Goal: Task Accomplishment & Management: Manage account settings

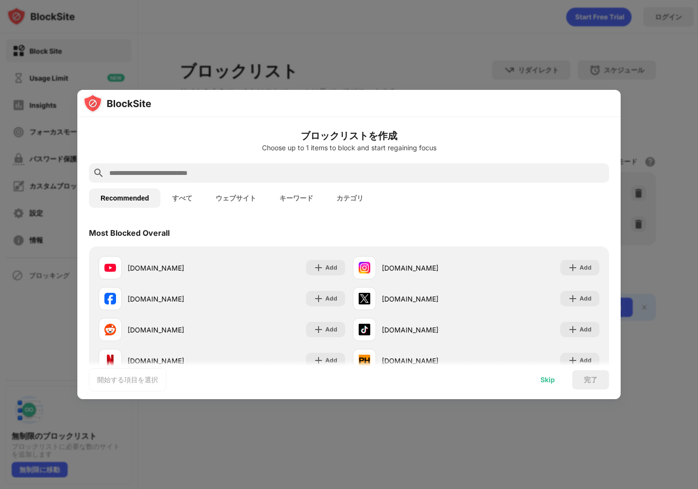
click at [543, 379] on div "Skip" at bounding box center [548, 380] width 15 height 8
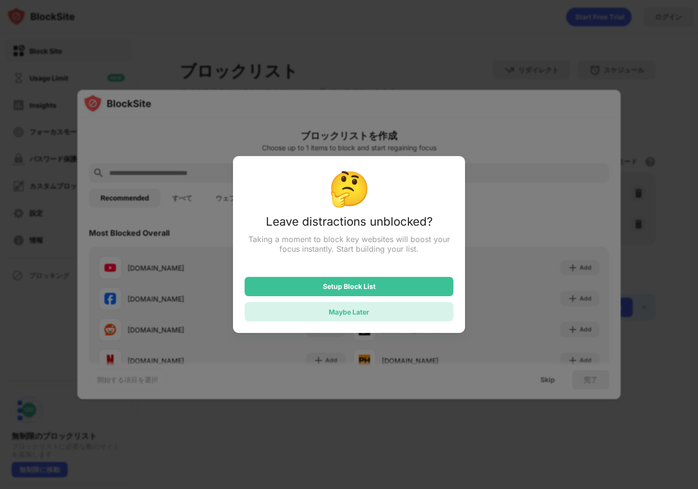
click at [367, 316] on div "Maybe Later" at bounding box center [349, 312] width 41 height 8
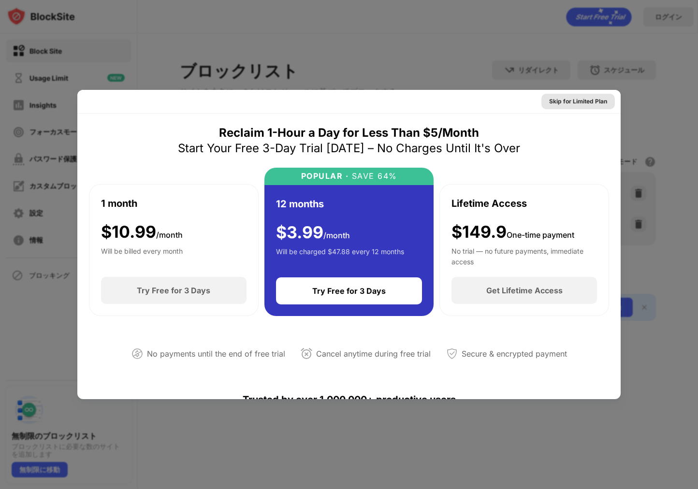
click at [583, 104] on div "Skip for Limited Plan" at bounding box center [578, 102] width 58 height 10
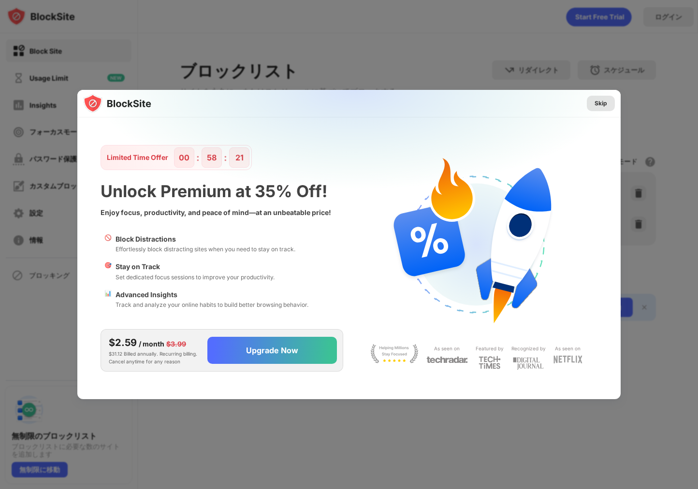
click at [595, 104] on div "Skip" at bounding box center [601, 104] width 13 height 10
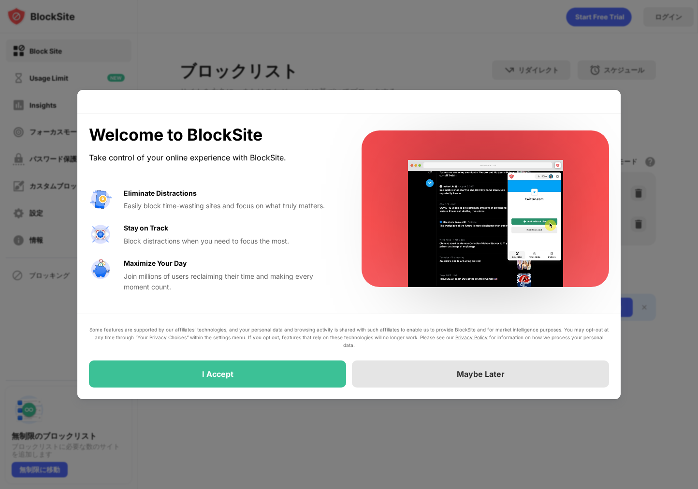
click at [476, 385] on div "Maybe Later" at bounding box center [480, 374] width 257 height 27
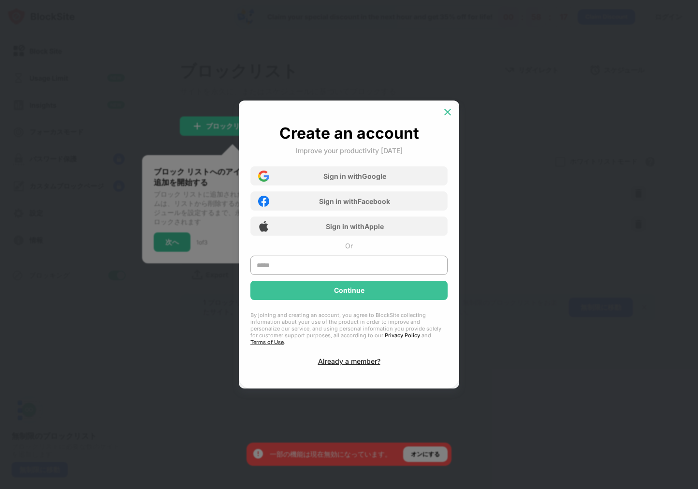
click at [450, 110] on div at bounding box center [447, 111] width 15 height 15
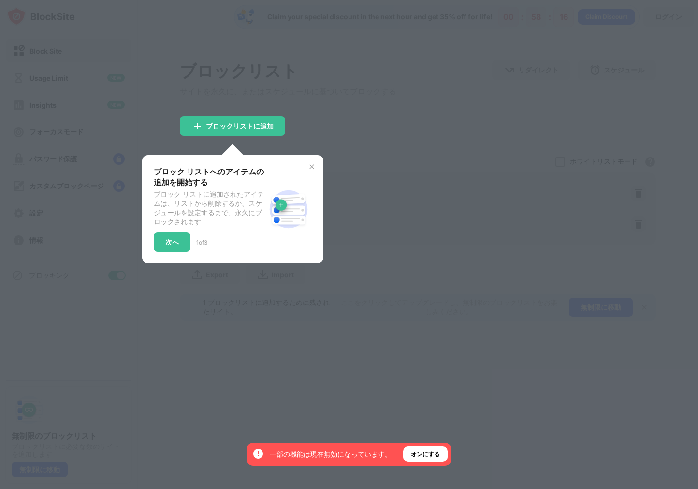
click at [428, 126] on div at bounding box center [349, 244] width 698 height 489
click at [309, 169] on img at bounding box center [312, 167] width 8 height 8
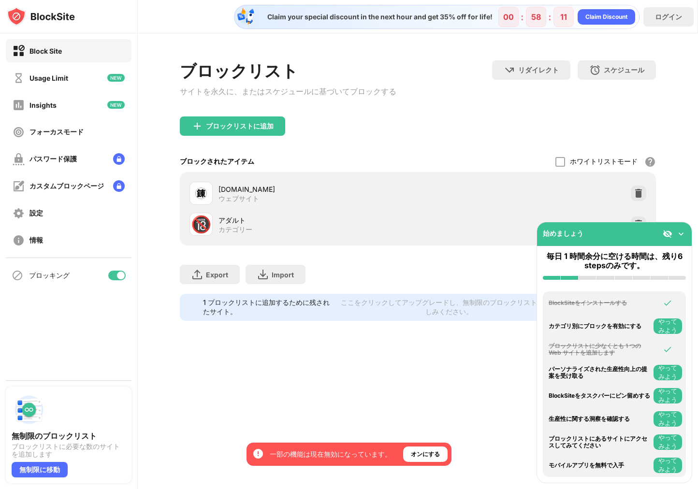
click at [685, 237] on img at bounding box center [682, 234] width 10 height 10
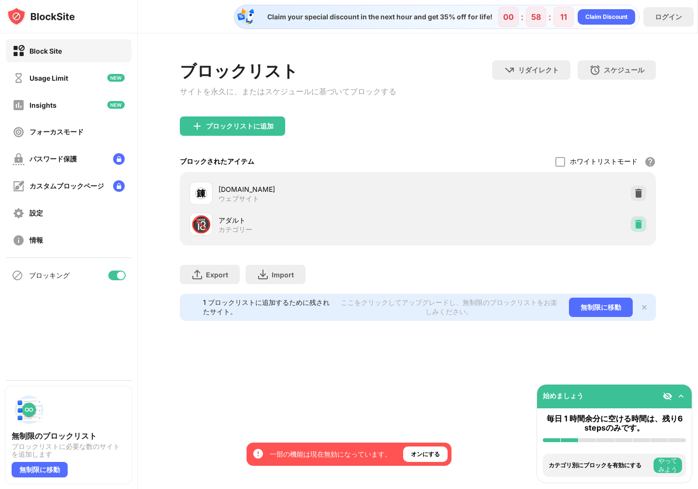
click at [638, 227] on img at bounding box center [639, 225] width 10 height 10
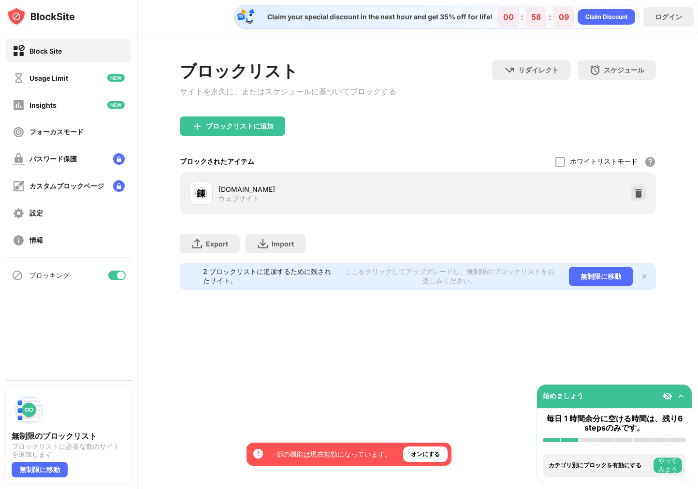
click at [325, 232] on div "Export ファイルのエクスポート (Web サイト アイテムのみ) Import ファイルのインポート (Web サイト アイテムのみ)" at bounding box center [418, 239] width 477 height 48
click at [668, 465] on button "やってみよう" at bounding box center [668, 465] width 29 height 15
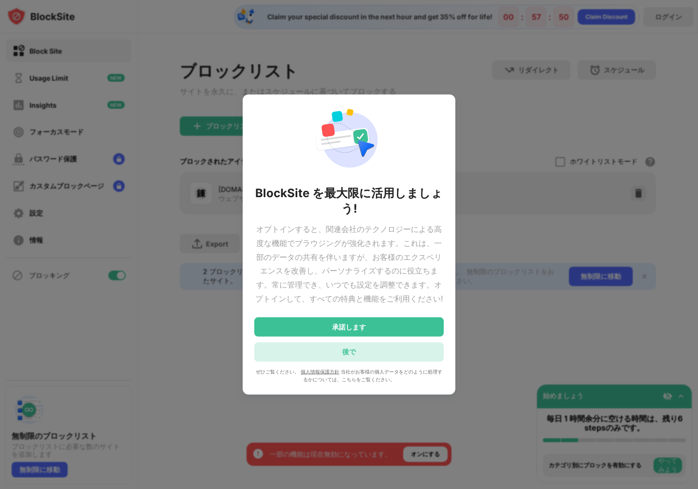
click at [368, 357] on div "後で" at bounding box center [349, 351] width 190 height 19
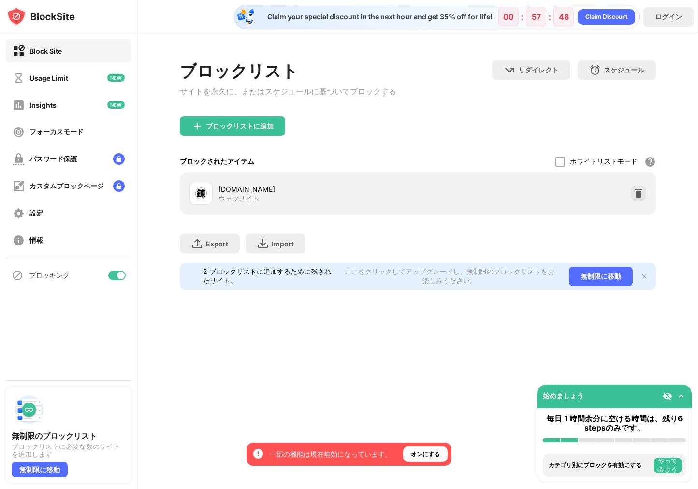
click at [667, 467] on button "やってみよう" at bounding box center [668, 465] width 29 height 15
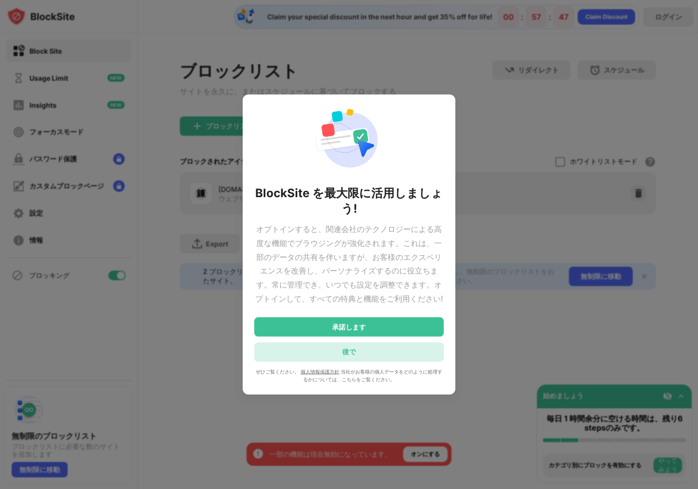
click at [366, 350] on div "後で" at bounding box center [349, 351] width 190 height 19
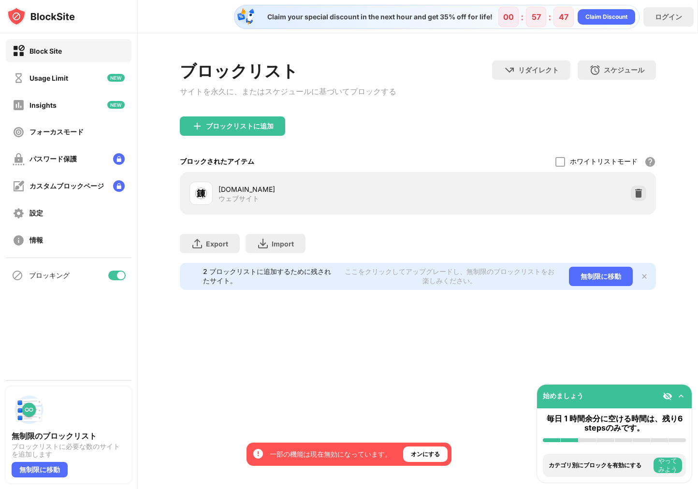
click at [412, 317] on div "ブロックリスト サイトを永久に、またはスケジュールに基づいてブロックする リダイレクト クリックしてリダイレクトのウェブサイトを設定する スケジュール ブロッ…" at bounding box center [418, 175] width 561 height 284
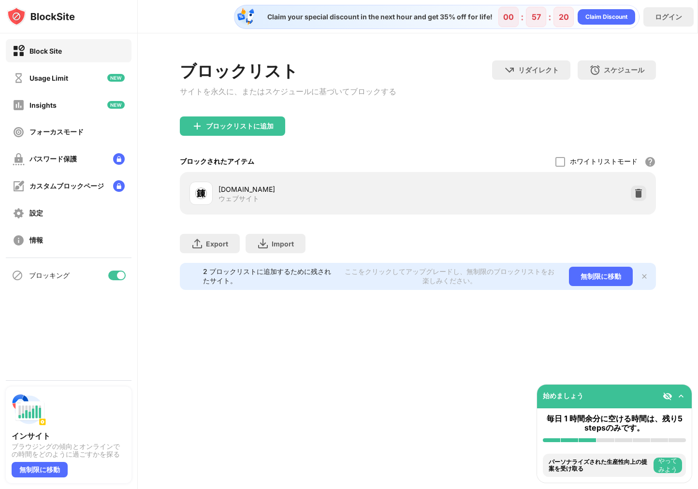
click at [62, 52] on div "Block Site" at bounding box center [69, 50] width 126 height 23
click at [60, 70] on div "Usage Limit" at bounding box center [69, 77] width 126 height 23
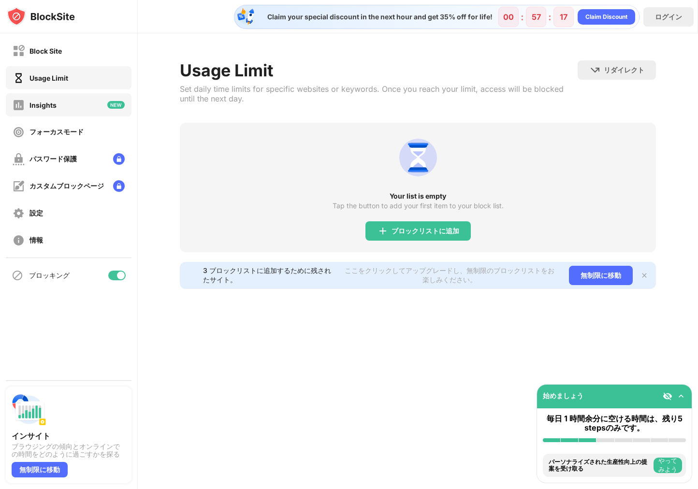
click at [56, 103] on div "Insights" at bounding box center [43, 105] width 27 height 8
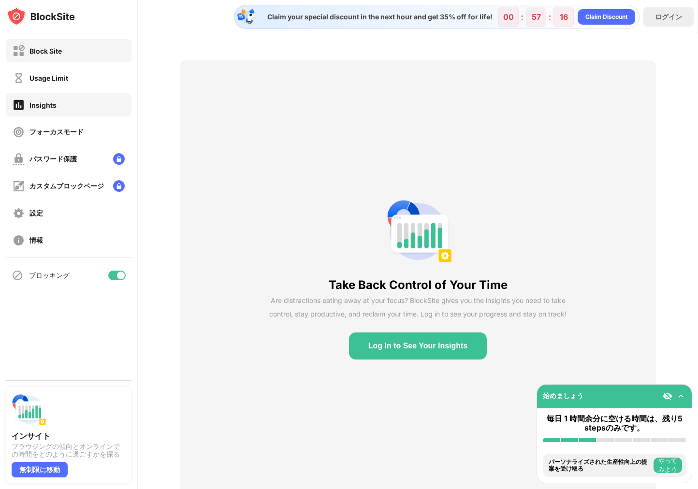
click at [54, 44] on div "Block Site" at bounding box center [69, 50] width 126 height 23
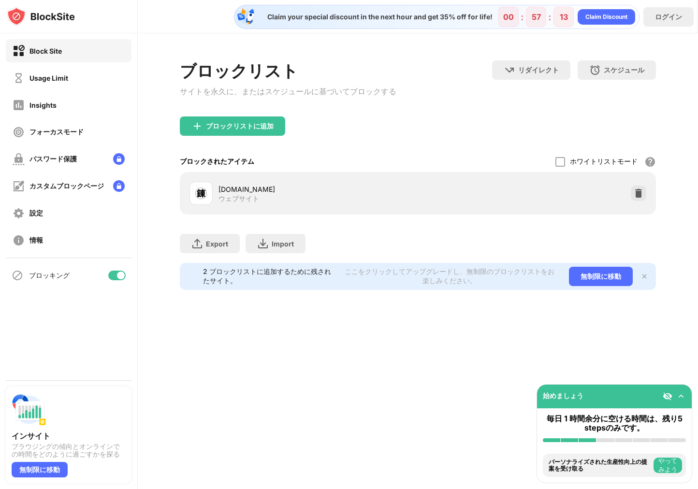
click at [341, 420] on div "Claim your special discount in the next hour and get 35% off for life! 00 : 57 …" at bounding box center [418, 244] width 561 height 489
click at [683, 399] on img at bounding box center [682, 397] width 10 height 10
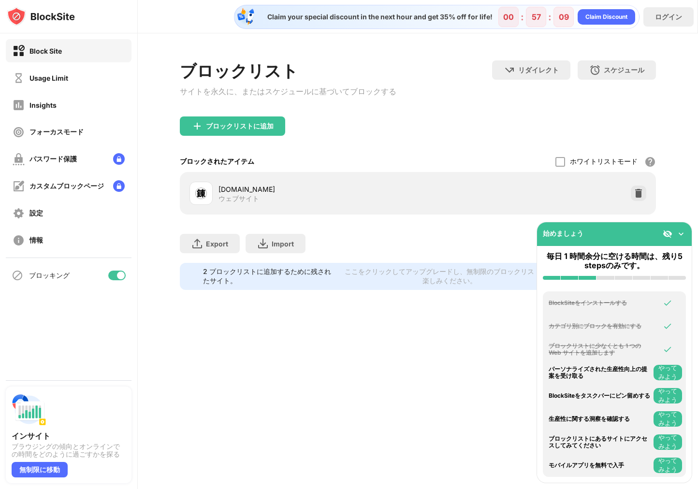
click at [682, 235] on img at bounding box center [682, 234] width 10 height 10
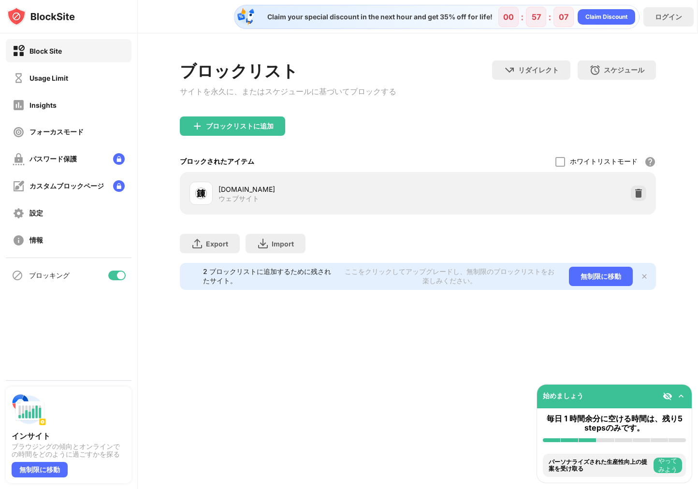
click at [422, 401] on div "Claim your special discount in the next hour and get 35% off for life! 00 : 57 …" at bounding box center [418, 244] width 561 height 489
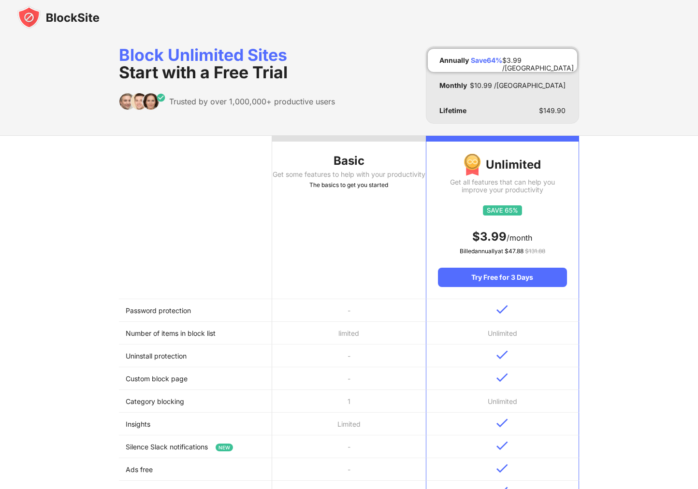
click at [332, 178] on div "Get some features to help with your productivity" at bounding box center [348, 175] width 153 height 8
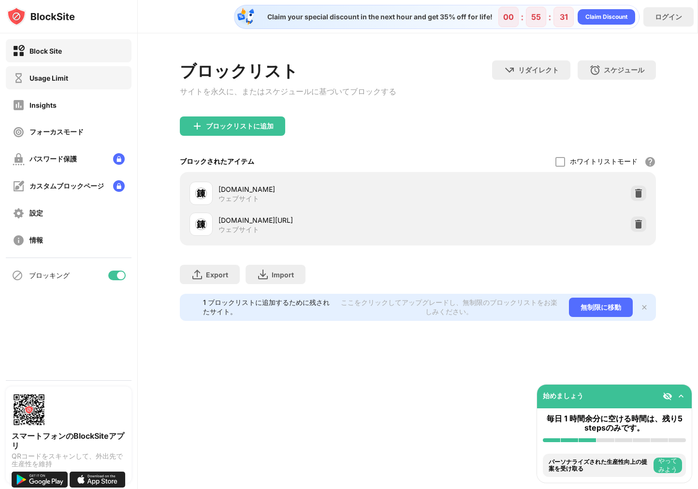
click at [45, 86] on div "Usage Limit" at bounding box center [69, 77] width 126 height 23
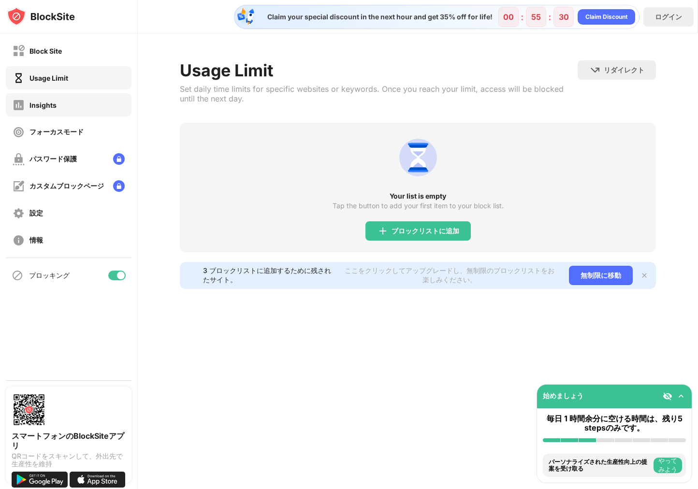
click at [36, 108] on div "Insights" at bounding box center [43, 105] width 27 height 8
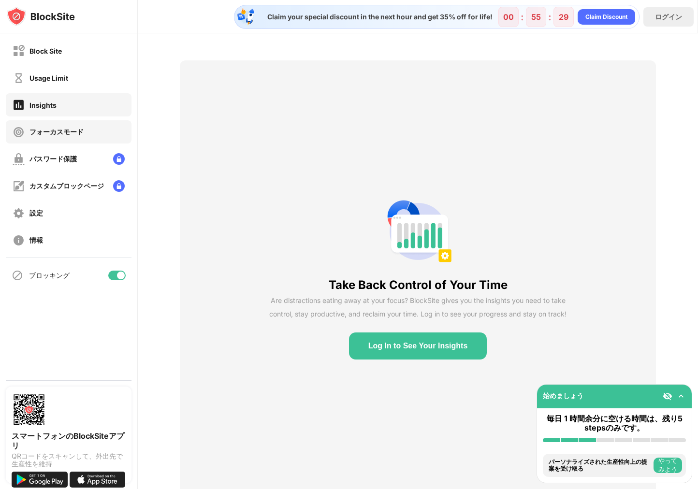
click at [45, 133] on div "フォーカスモード" at bounding box center [57, 132] width 54 height 9
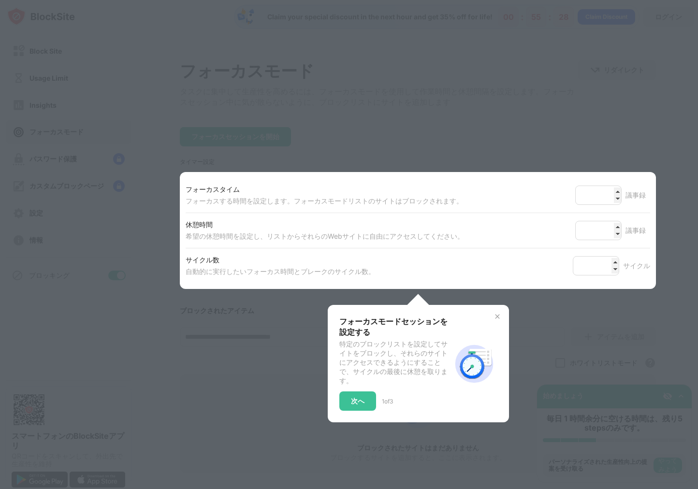
click at [510, 157] on div at bounding box center [349, 244] width 698 height 489
click at [496, 321] on img at bounding box center [498, 317] width 8 height 8
